Goal: Download file/media

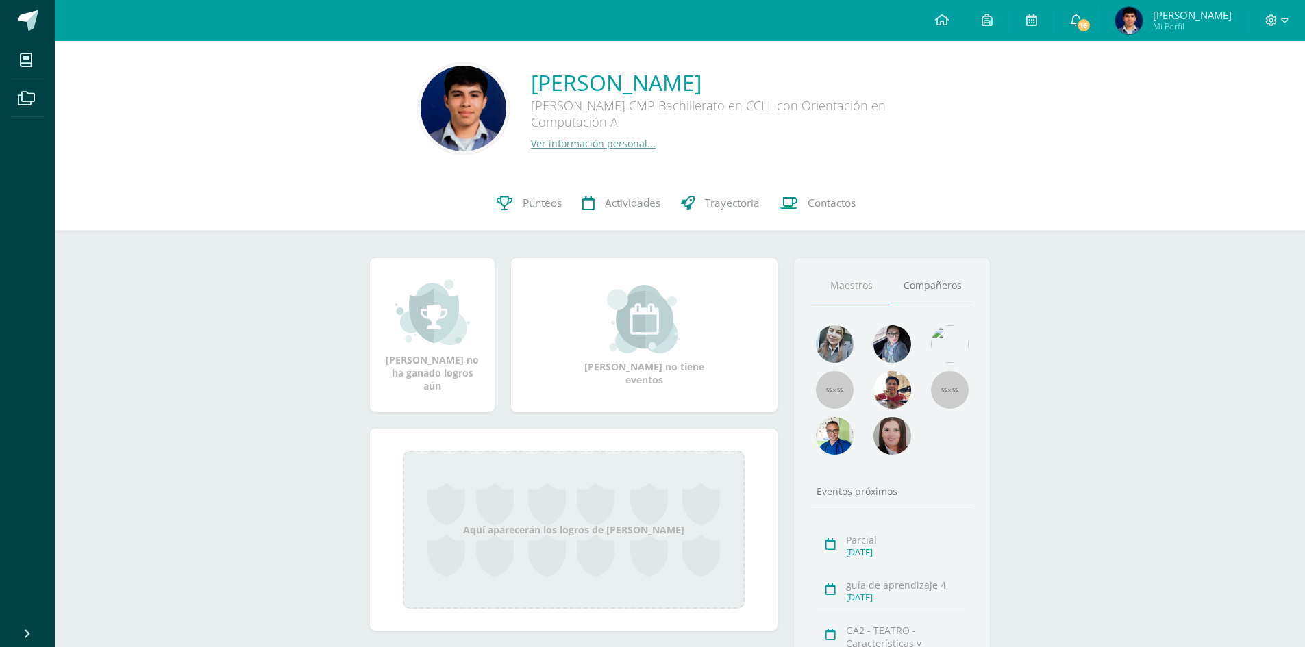
click at [1090, 21] on span "16" at bounding box center [1083, 25] width 15 height 15
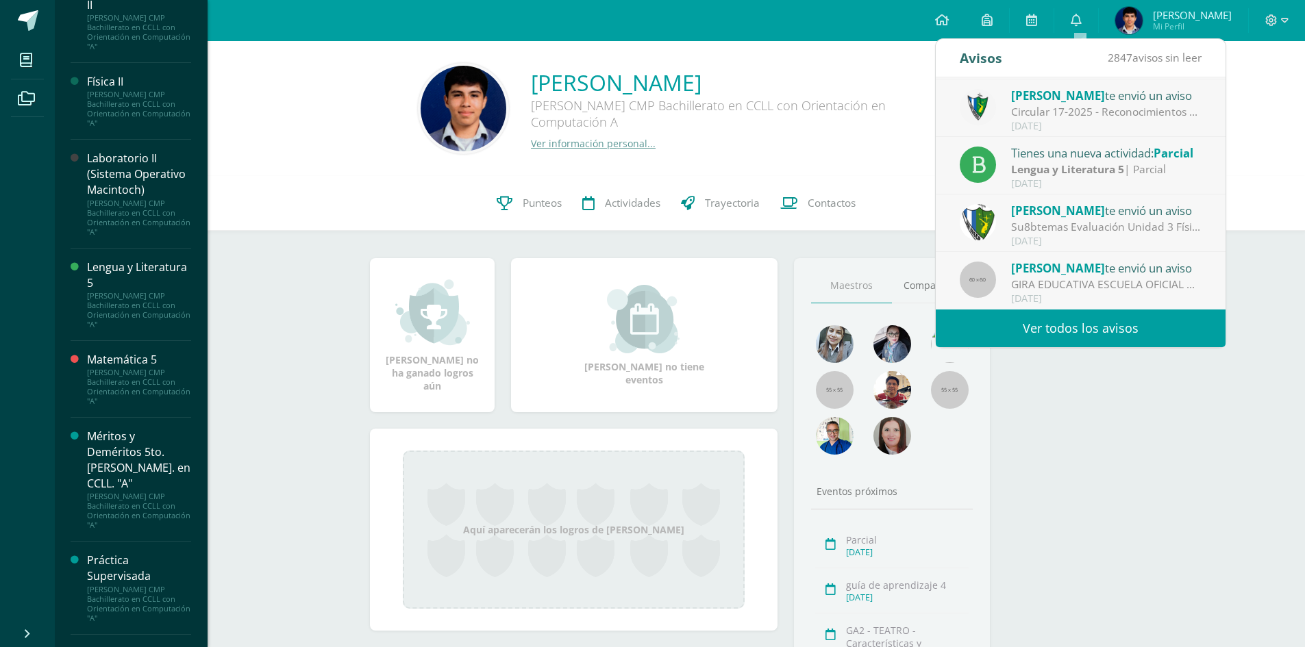
scroll to position [822, 0]
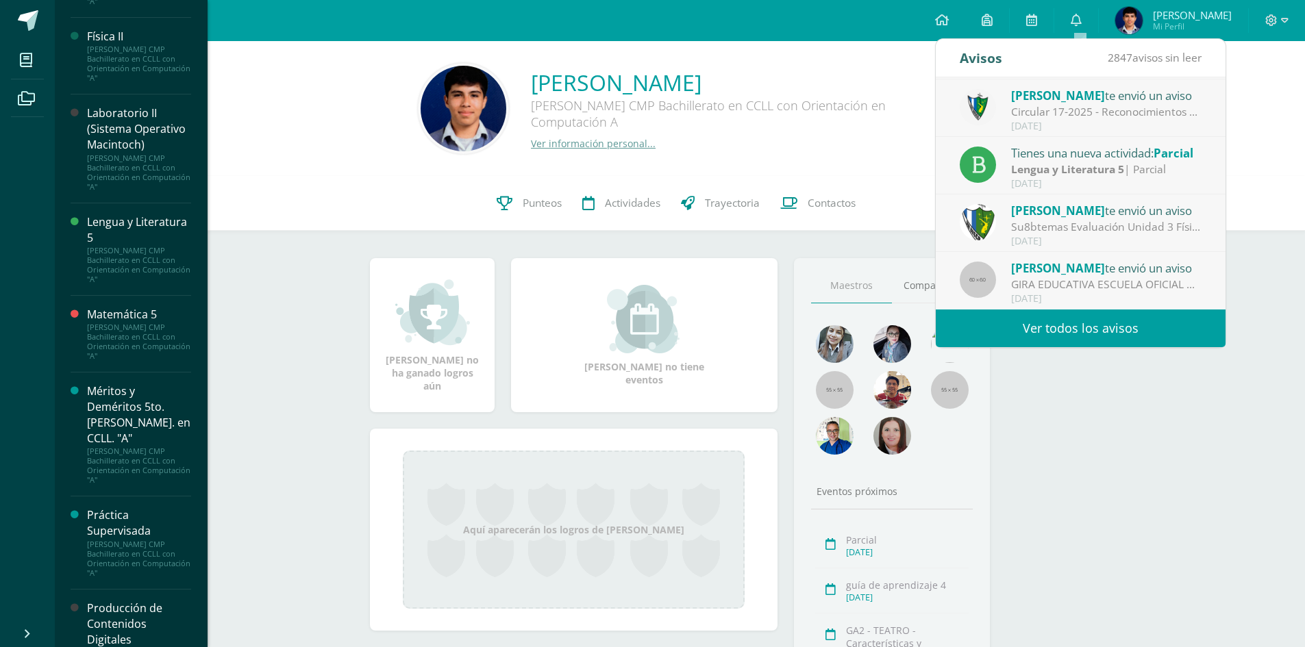
click at [130, 169] on div "[PERSON_NAME] CMP Bachillerato en CCLL con Orientación en Computación "A"" at bounding box center [139, 172] width 104 height 38
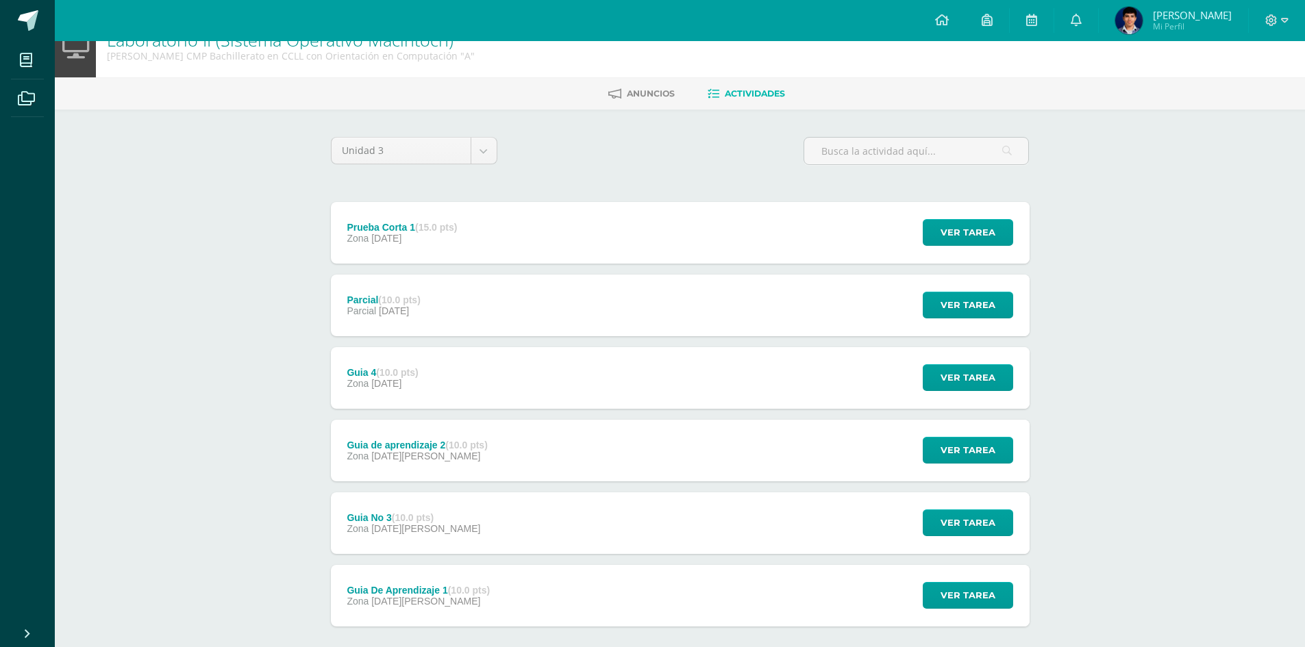
scroll to position [97, 0]
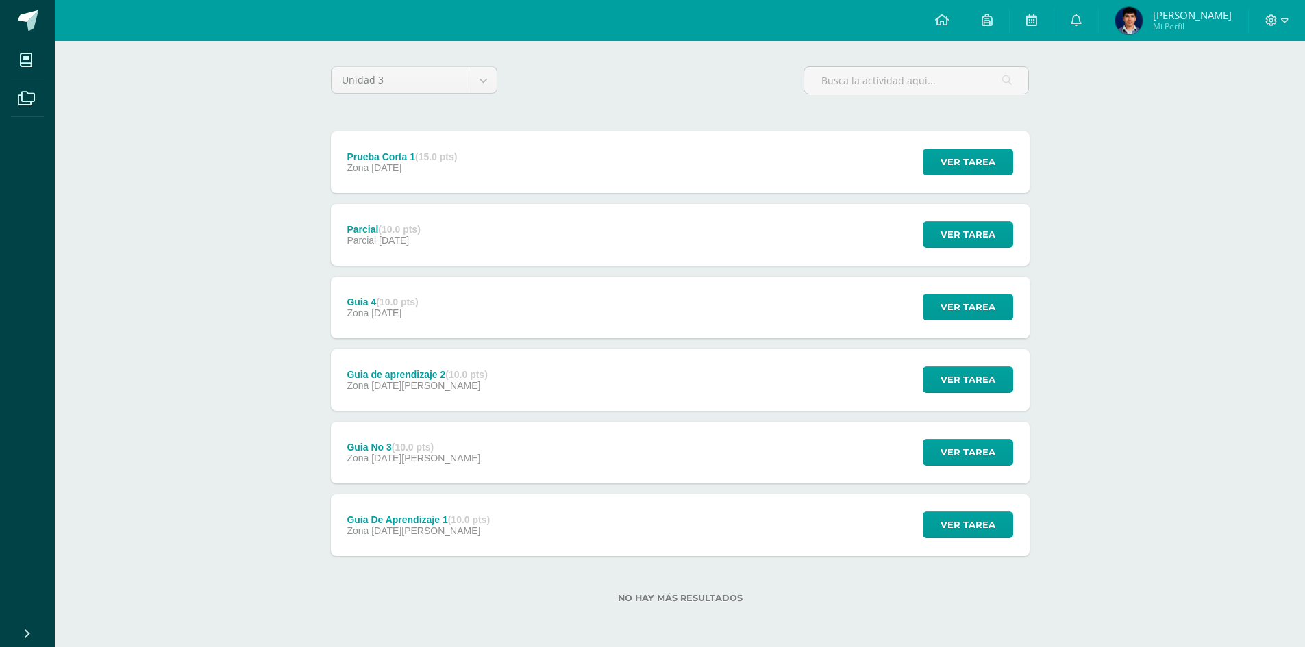
click at [416, 510] on div "Guia De Aprendizaje 1 (10.0 pts) Zona [DATE][PERSON_NAME]" at bounding box center [419, 526] width 176 height 62
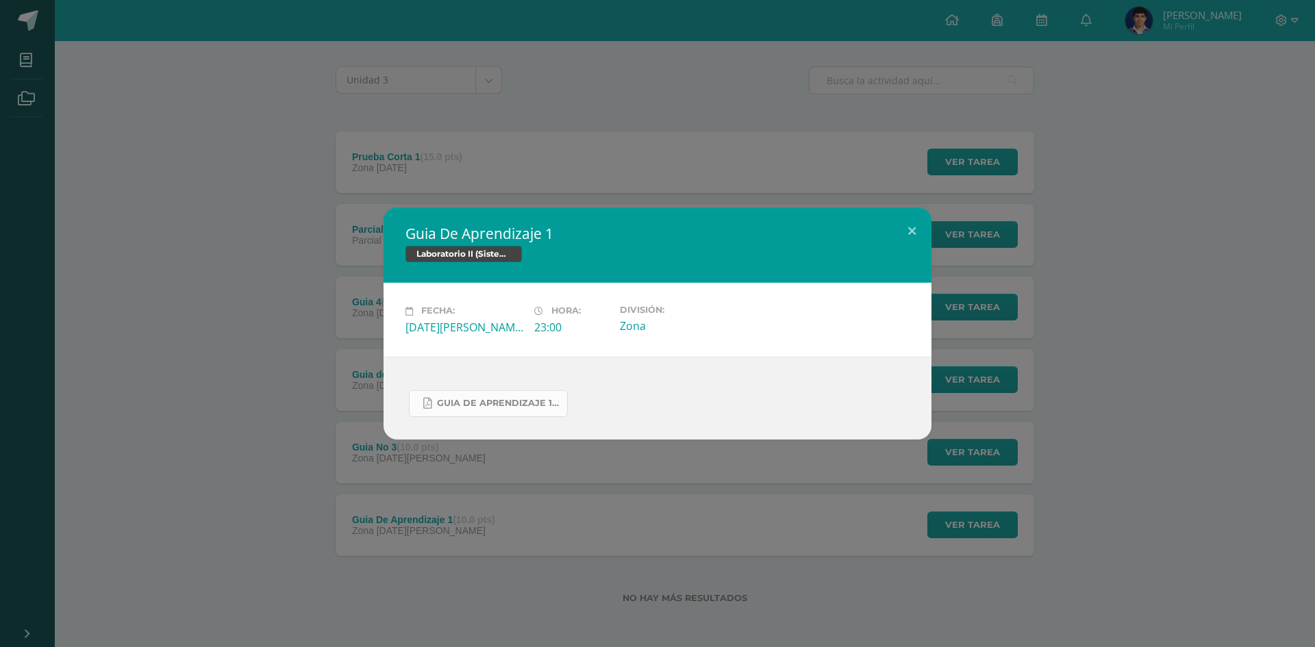
click at [453, 401] on span "Guia de aprendizaje 1 IV Unidad.pdf" at bounding box center [498, 403] width 123 height 11
click at [465, 132] on div "Guia De Aprendizaje 1 Laboratorio II (Sistema Operativo Macintoch) Fecha: Viern…" at bounding box center [657, 323] width 1315 height 647
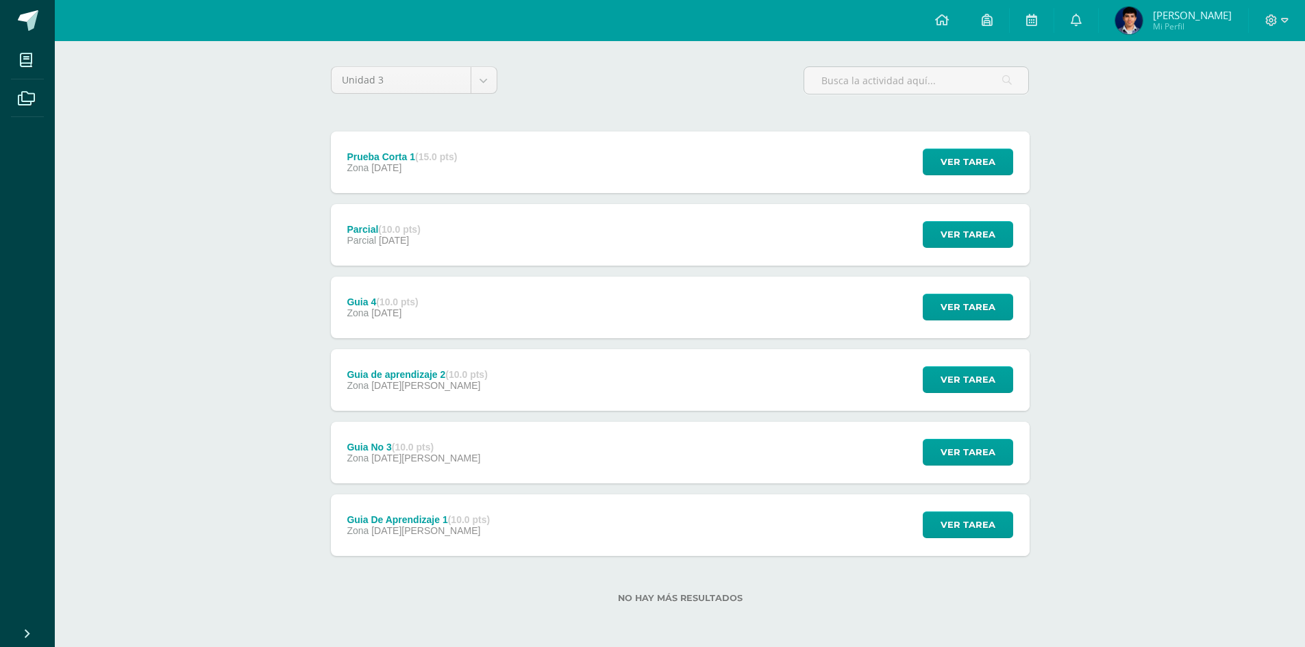
click at [436, 382] on div "Zona 04 de Julio" at bounding box center [417, 385] width 140 height 11
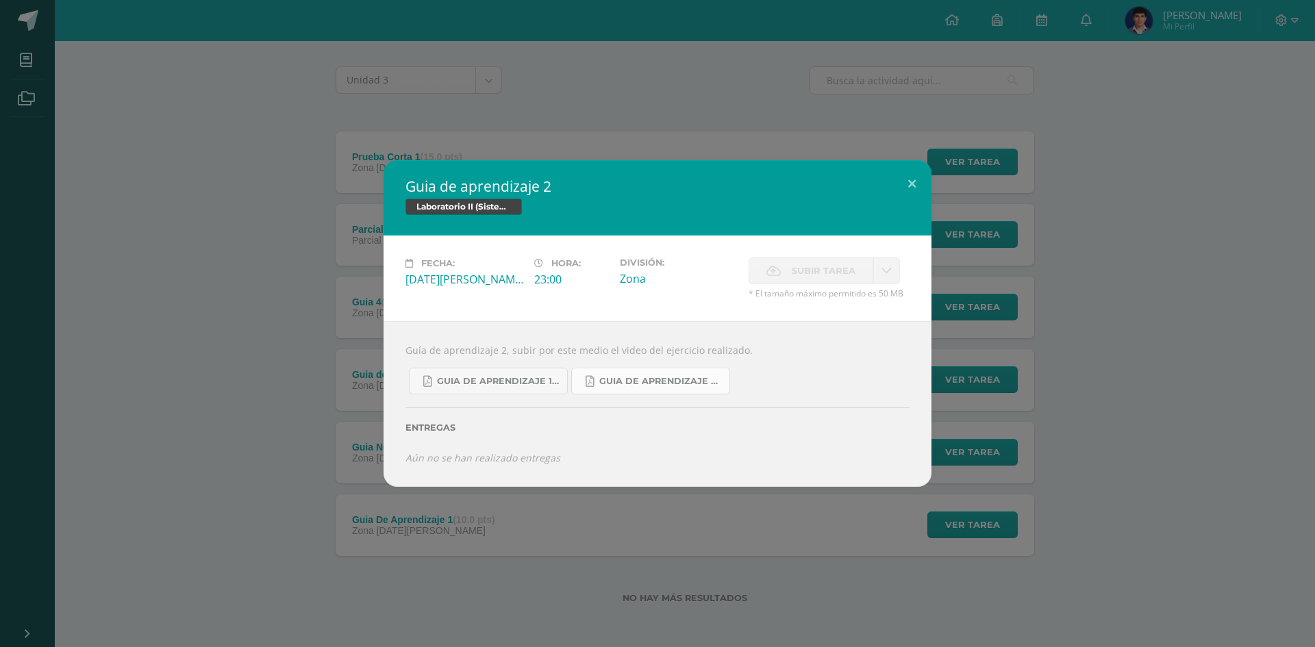
click at [695, 377] on span "Guia de aprendizaje 2 III Unidad.pdf" at bounding box center [660, 381] width 123 height 11
click at [349, 134] on div "Guia de aprendizaje 2 Laboratorio II (Sistema Operativo Macintoch) Fecha: Viern…" at bounding box center [657, 323] width 1315 height 647
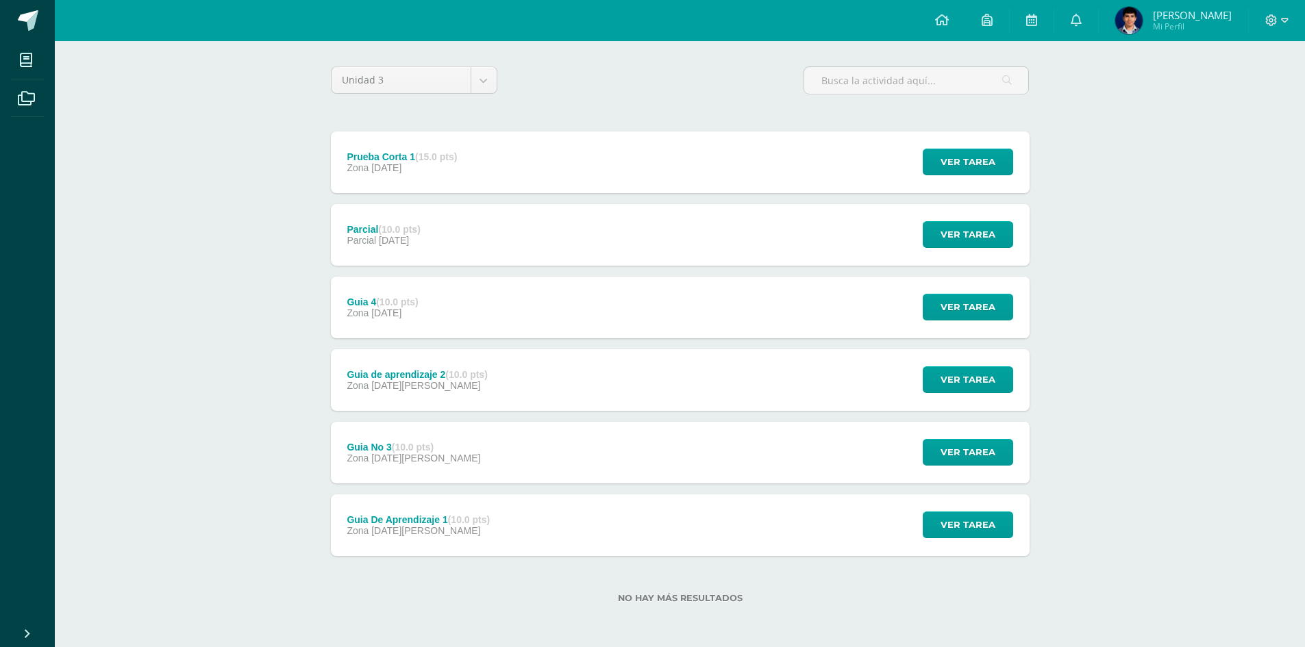
click at [417, 288] on div "Guia 4 (10.0 pts) Zona 12 de Julio" at bounding box center [383, 308] width 104 height 62
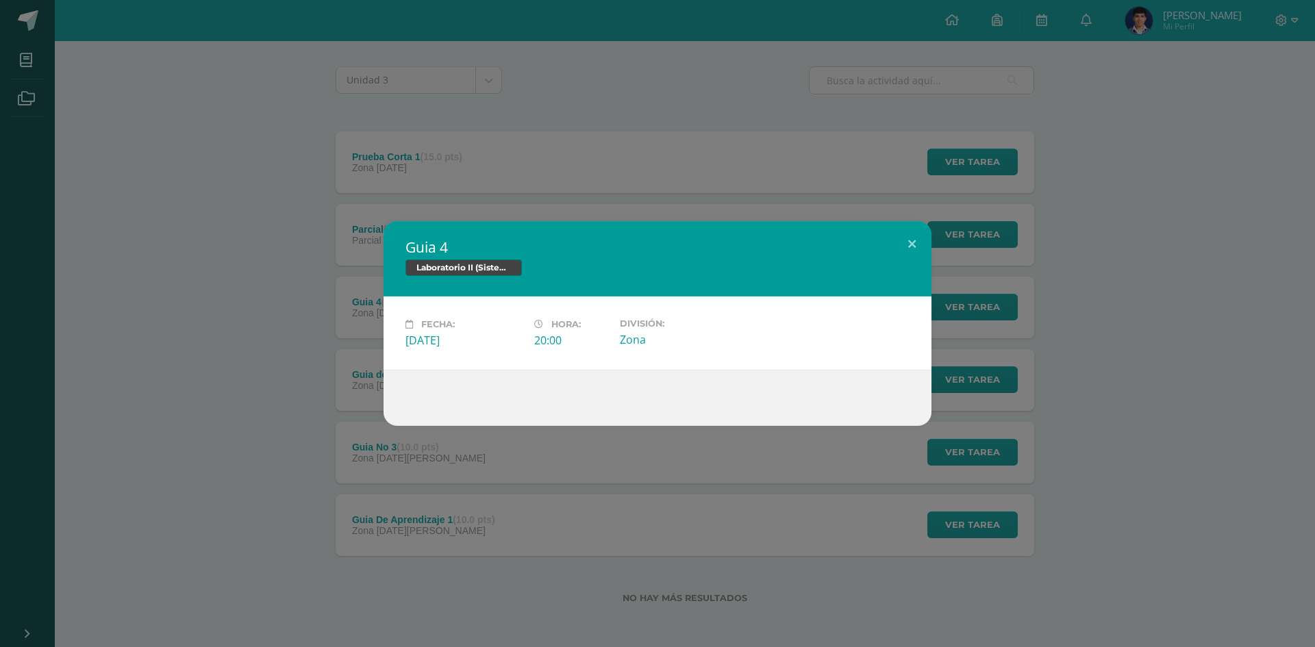
click at [619, 164] on div "Guia 4 Laboratorio II (Sistema Operativo Macintoch) Fecha: Sábado 12 de Julio H…" at bounding box center [657, 323] width 1315 height 647
